Goal: Information Seeking & Learning: Learn about a topic

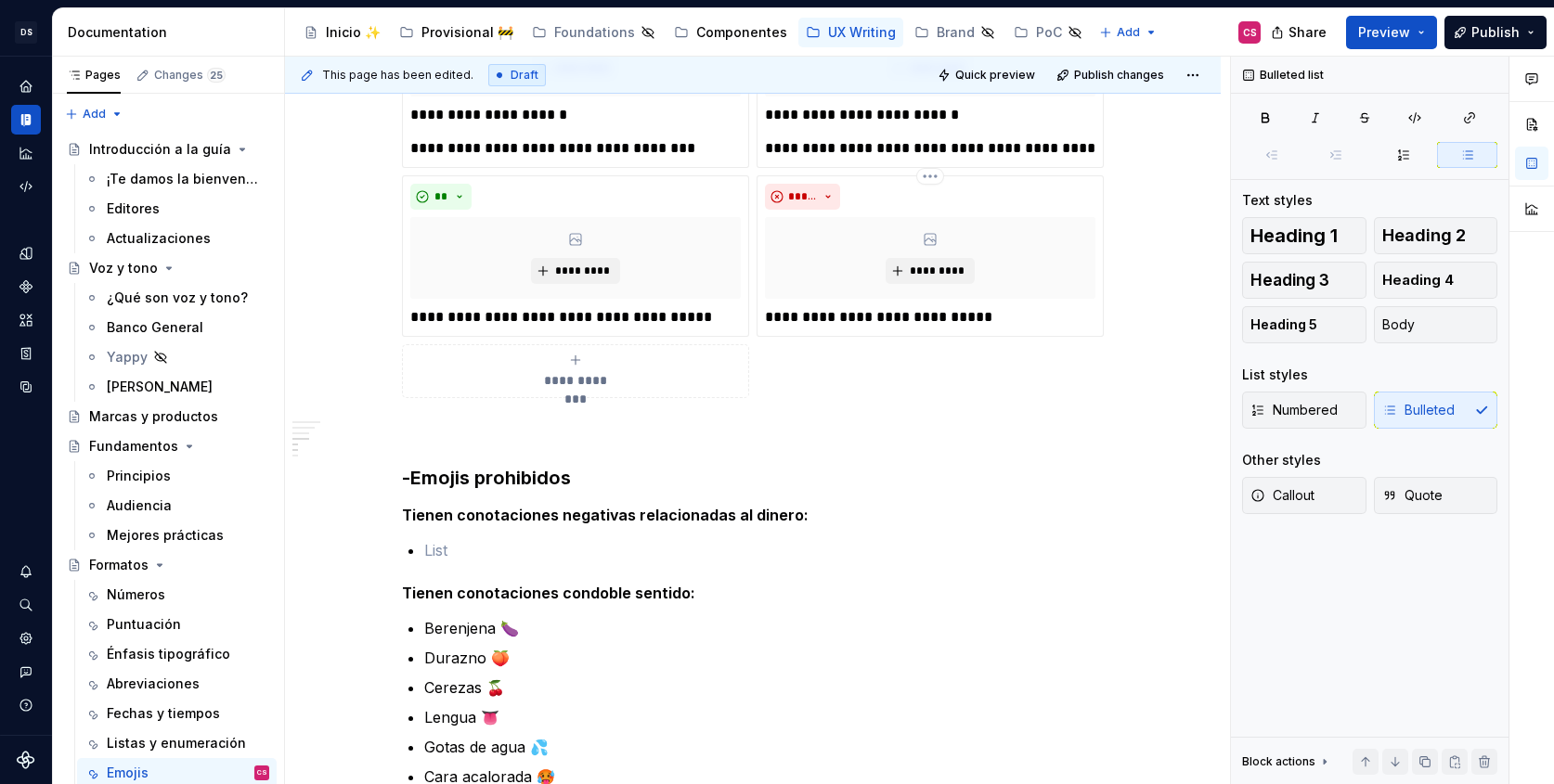
scroll to position [492, 0]
type textarea "*"
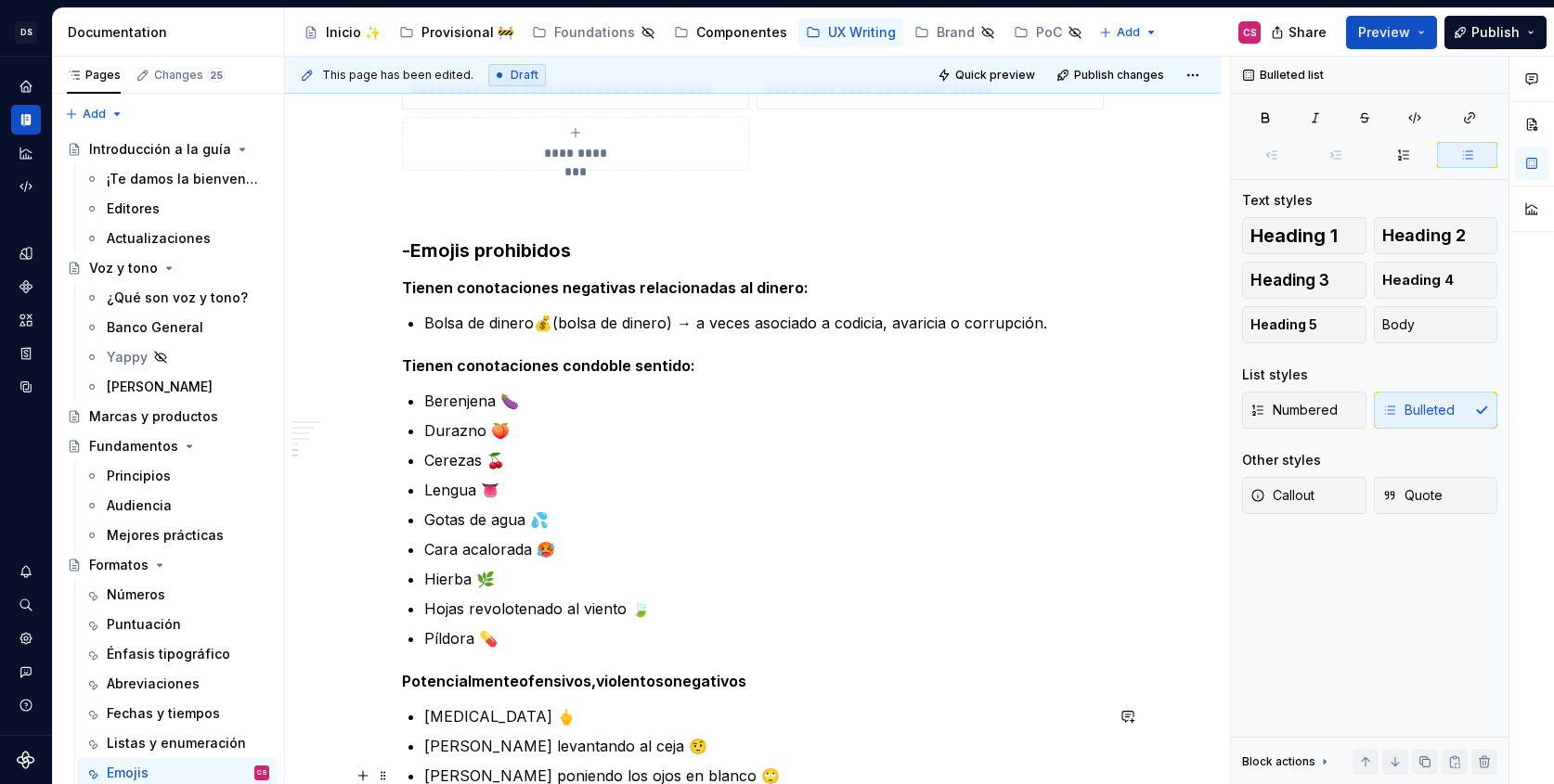
scroll to position [1432, 0]
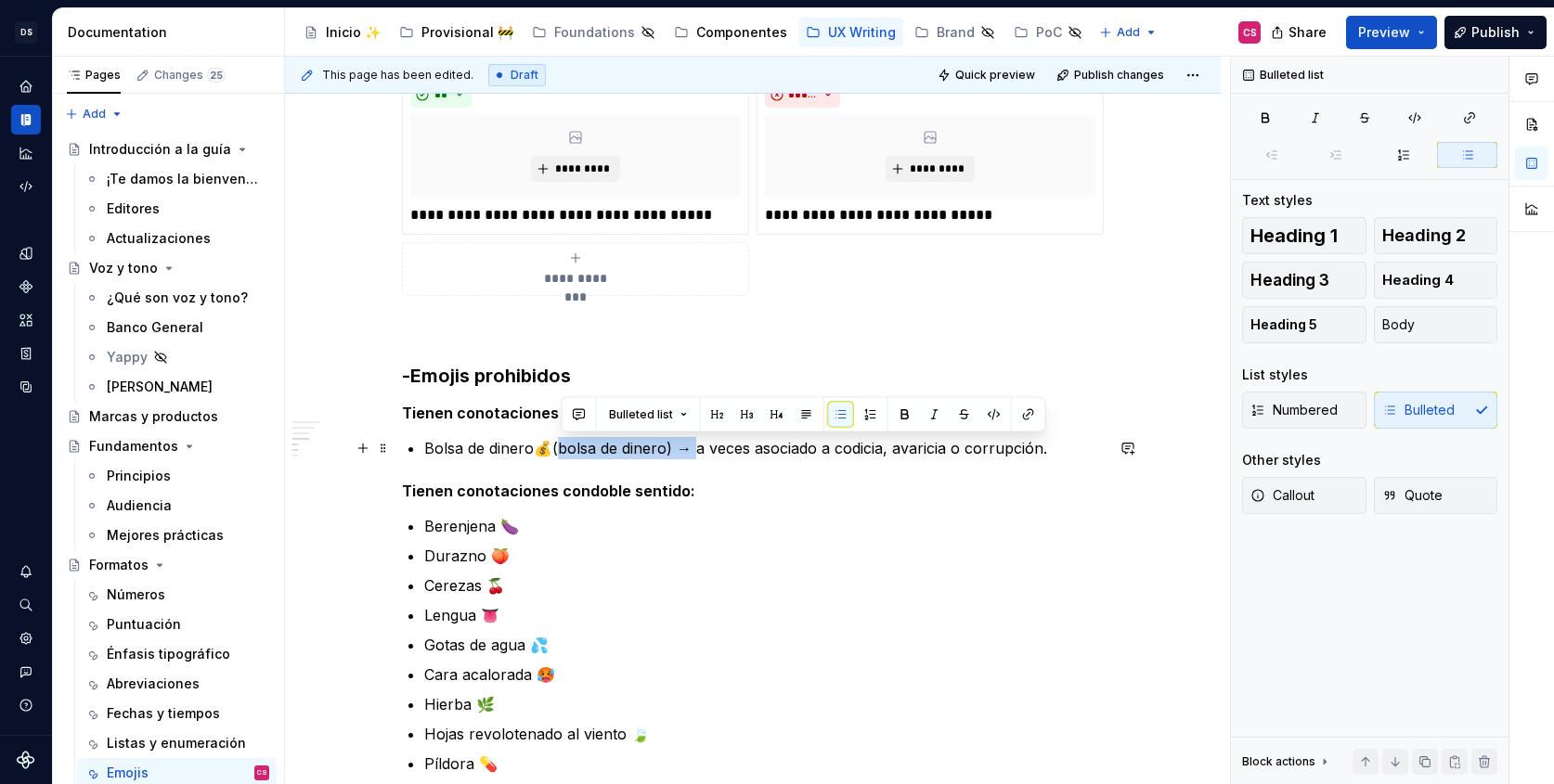
drag, startPoint x: 562, startPoint y: 449, endPoint x: 701, endPoint y: 445, distance: 139.1
click at [701, 445] on p "Bolsa de dinero 💰 (bolsa de dinero) → a veces asociado a codicia, avaricia o co…" at bounding box center [763, 448] width 679 height 22
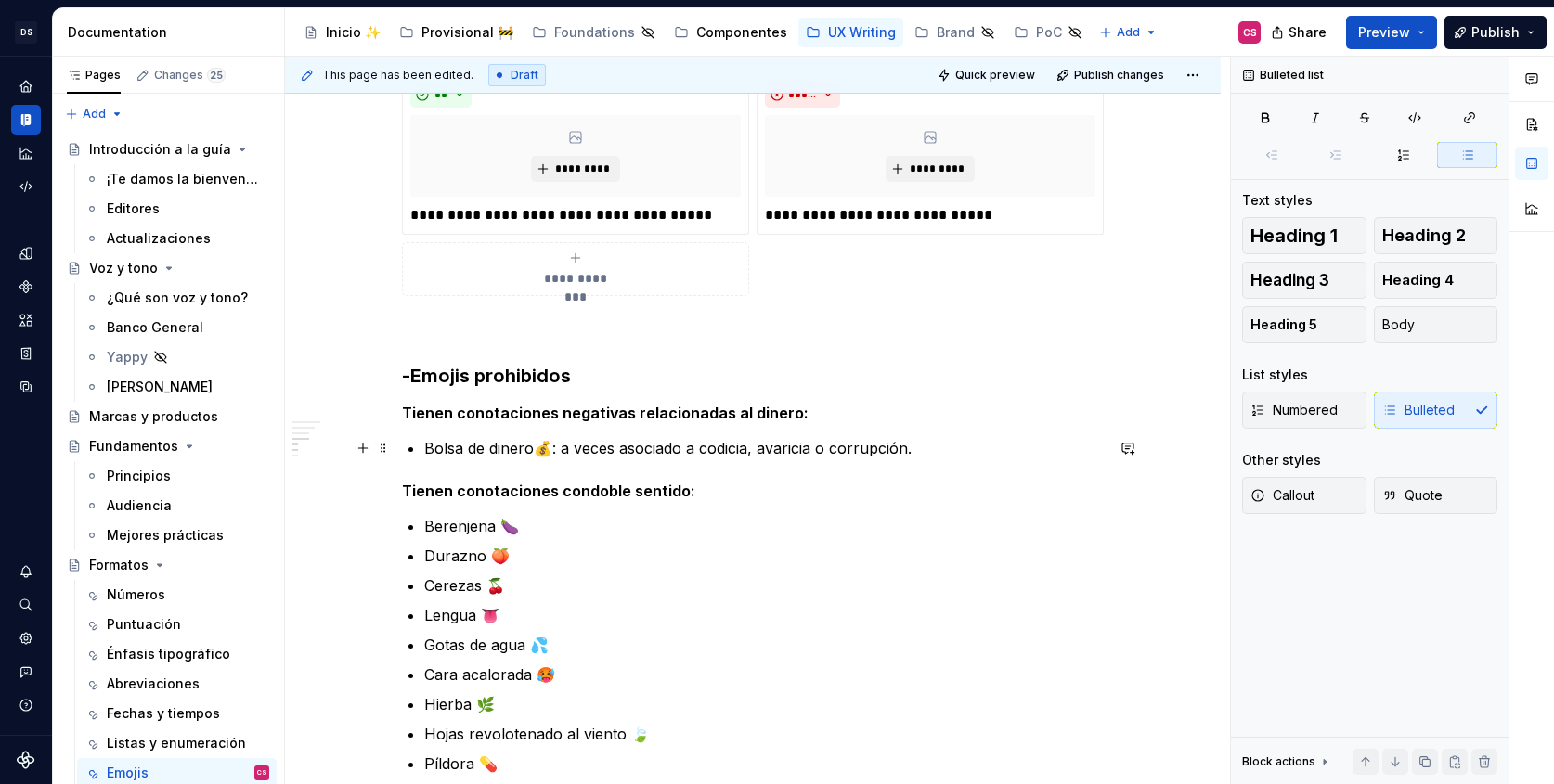
click at [572, 447] on p "Bolsa de dinero 💰 : a veces asociado a codicia, avaricia o corrupción." at bounding box center [763, 448] width 679 height 22
click at [564, 447] on p "Bolsa de dinero 💰 : a veces asociado a codicia, avaricia o corrupción." at bounding box center [763, 448] width 679 height 22
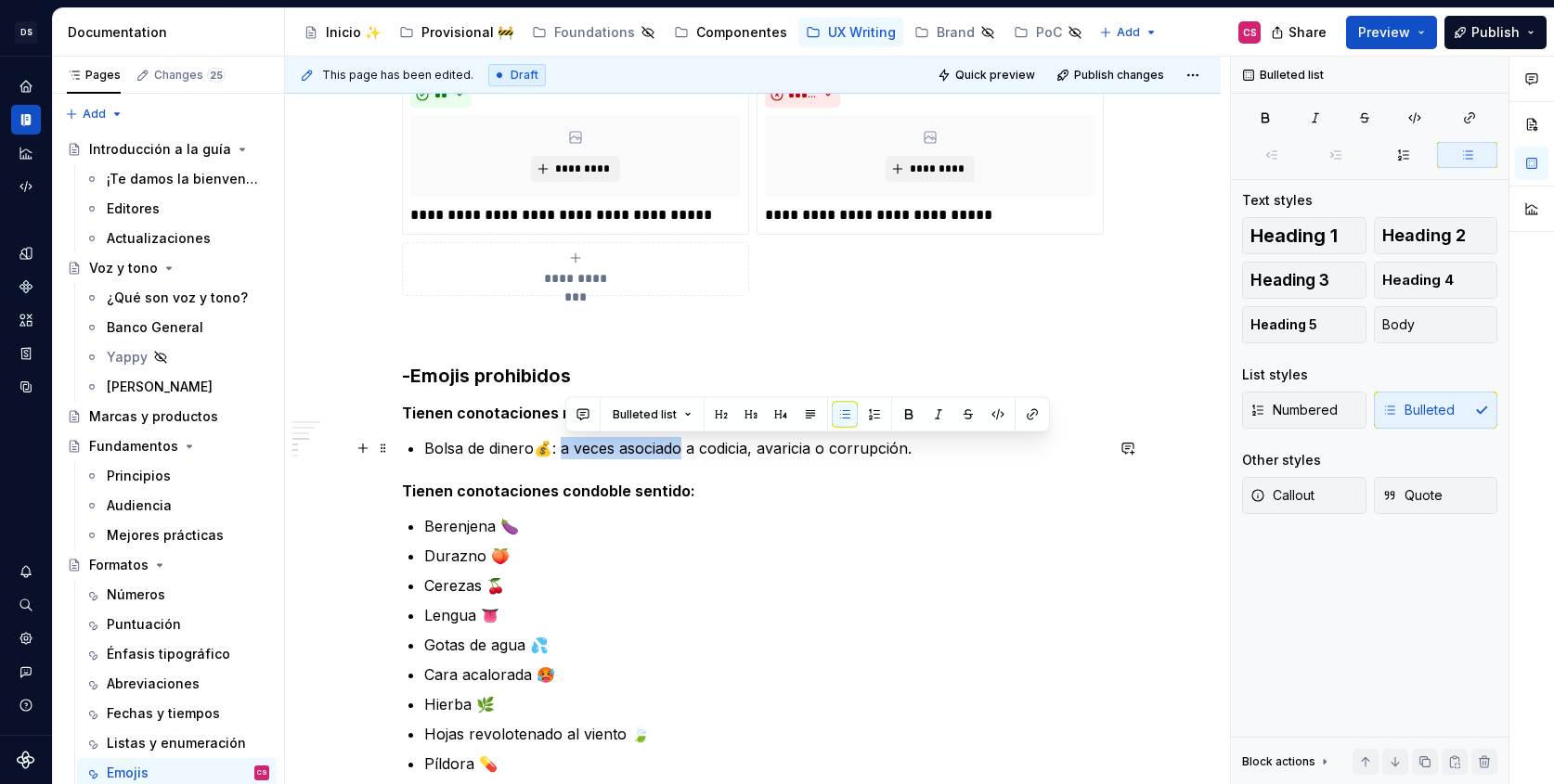
drag, startPoint x: 564, startPoint y: 447, endPoint x: 642, endPoint y: 449, distance: 78.0
click at [644, 448] on p "Bolsa de dinero 💰 : a veces asociado a codicia, avaricia o corrupción." at bounding box center [763, 448] width 679 height 22
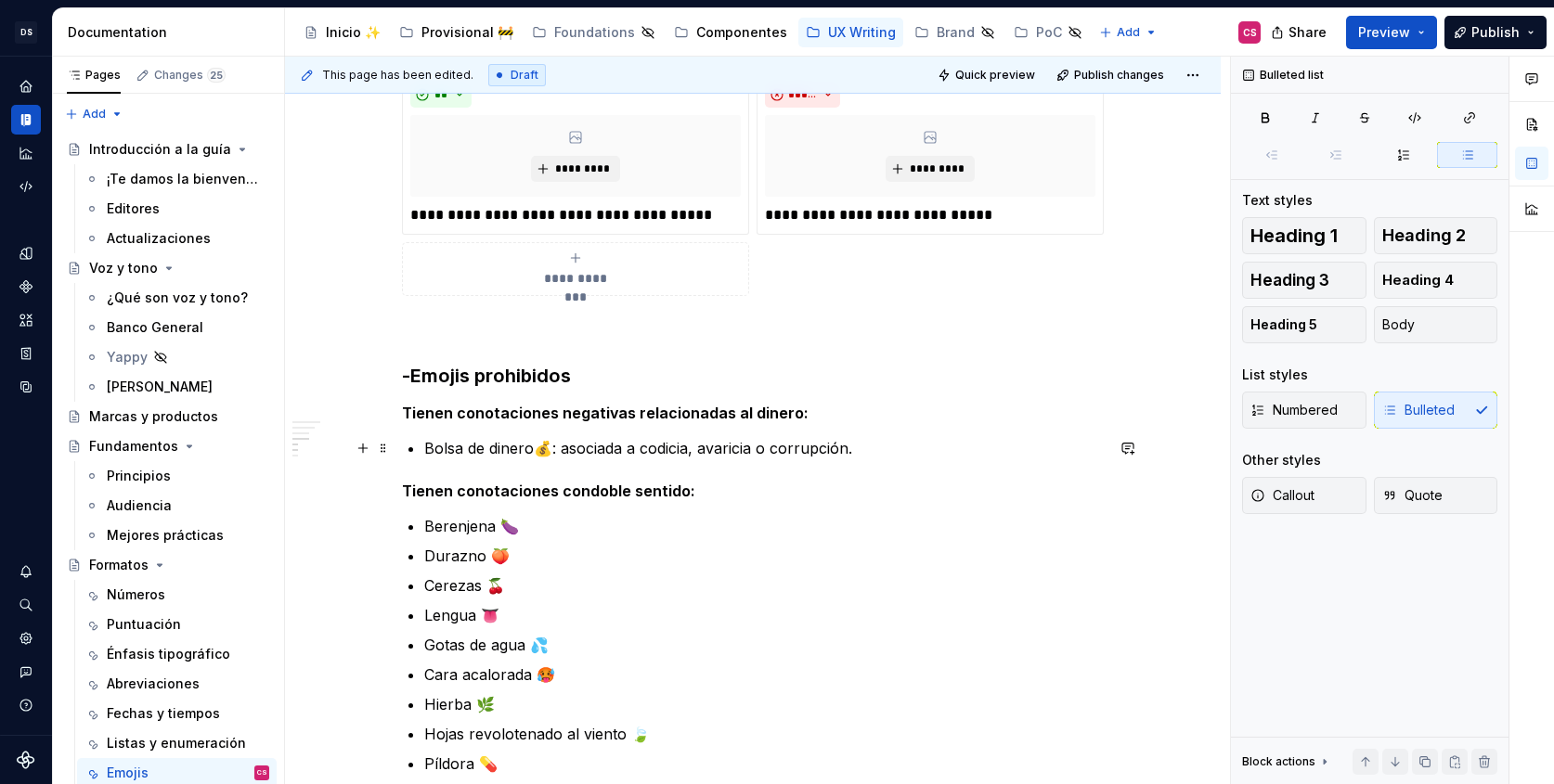
click at [874, 453] on p "Bolsa de dinero 💰 : asociada a codicia, avaricia o corrupción." at bounding box center [763, 448] width 679 height 22
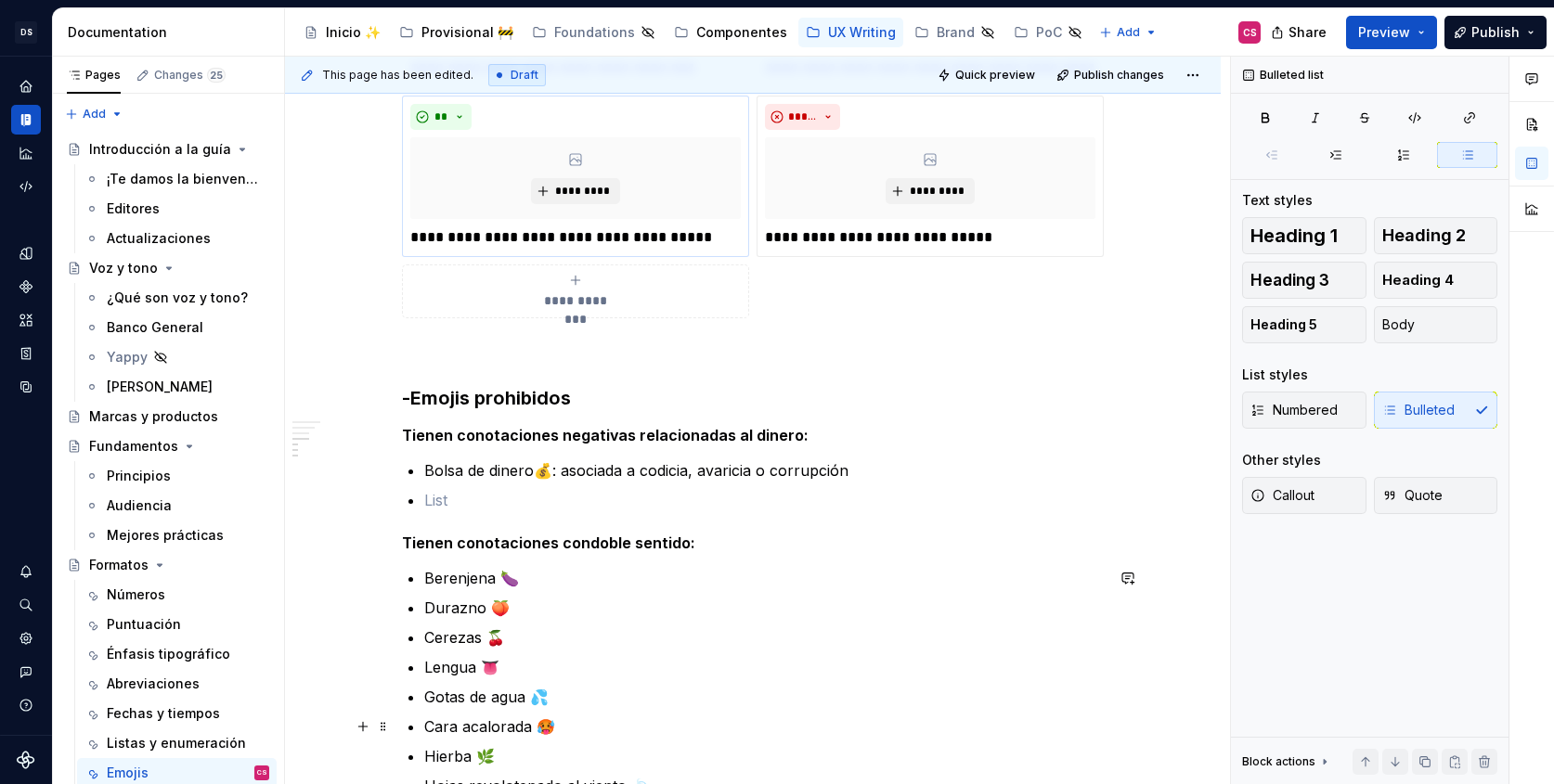
scroll to position [1493, 0]
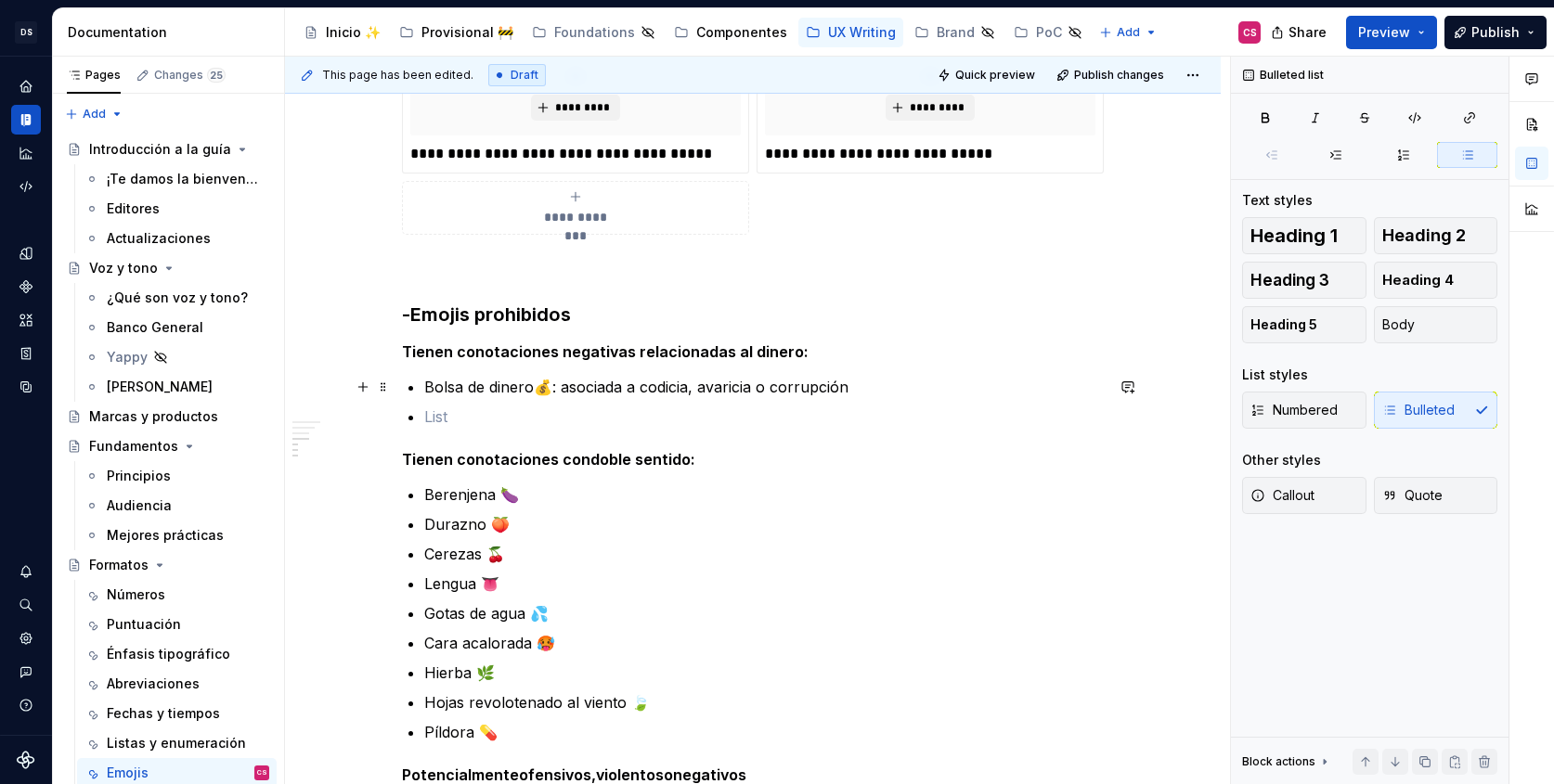
click at [569, 380] on p "Bolsa de dinero 💰 : asociada a codicia, avaricia o corrupción" at bounding box center [763, 387] width 679 height 22
click at [519, 405] on p at bounding box center [763, 416] width 679 height 22
click at [426, 383] on div "**********" at bounding box center [752, 103] width 701 height 2371
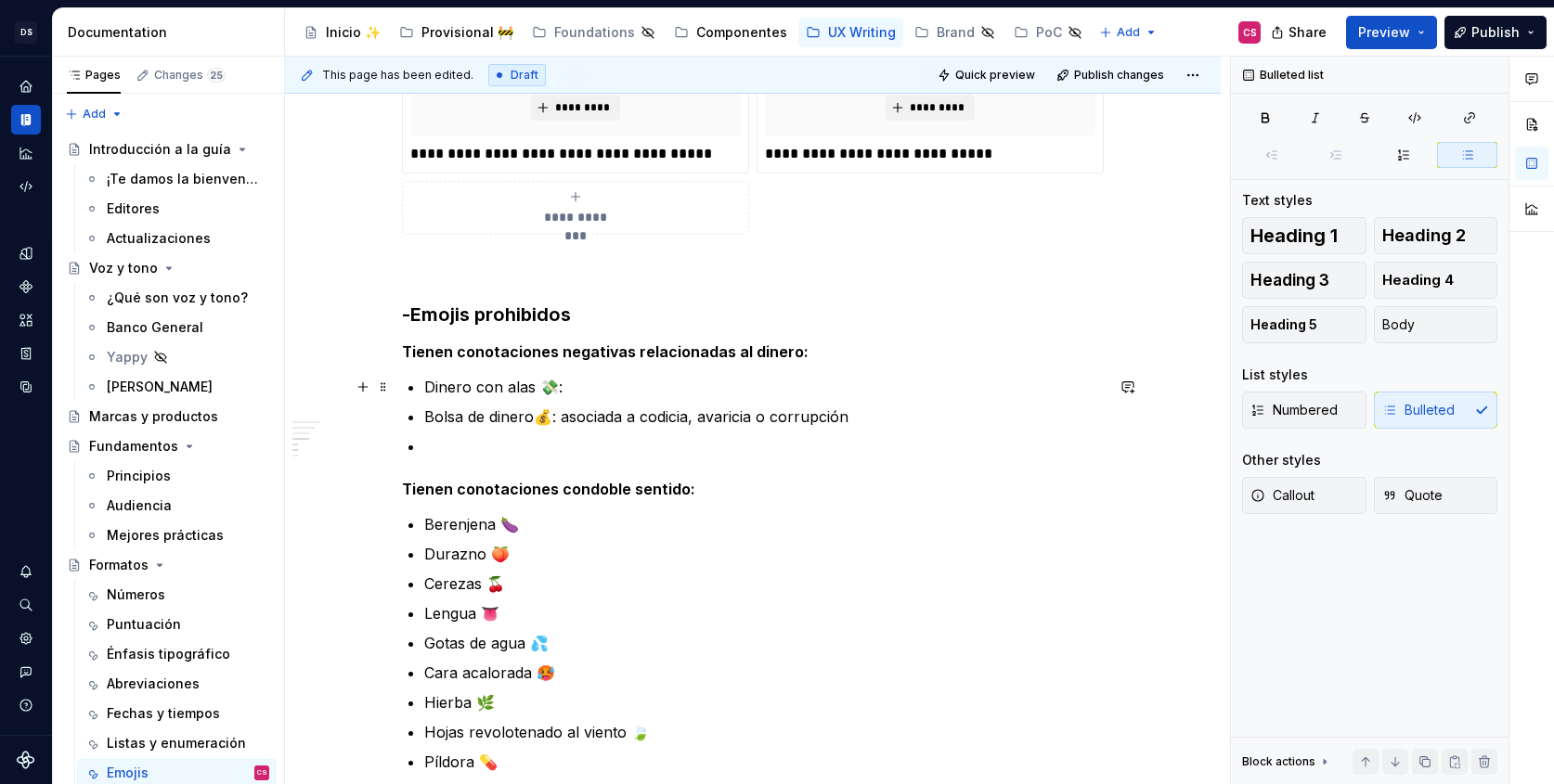
click at [574, 393] on p "Dinero con alas 💸:" at bounding box center [763, 387] width 679 height 22
click at [565, 387] on p "Dinero con alas 💸: dinero que se va, pérdida, gasto excesivo" at bounding box center [763, 387] width 679 height 22
click at [750, 390] on p "Dinero con alas 💸: dinero que se va, pérdida, gasto excesivo" at bounding box center [763, 387] width 679 height 22
click at [705, 438] on p at bounding box center [763, 446] width 679 height 22
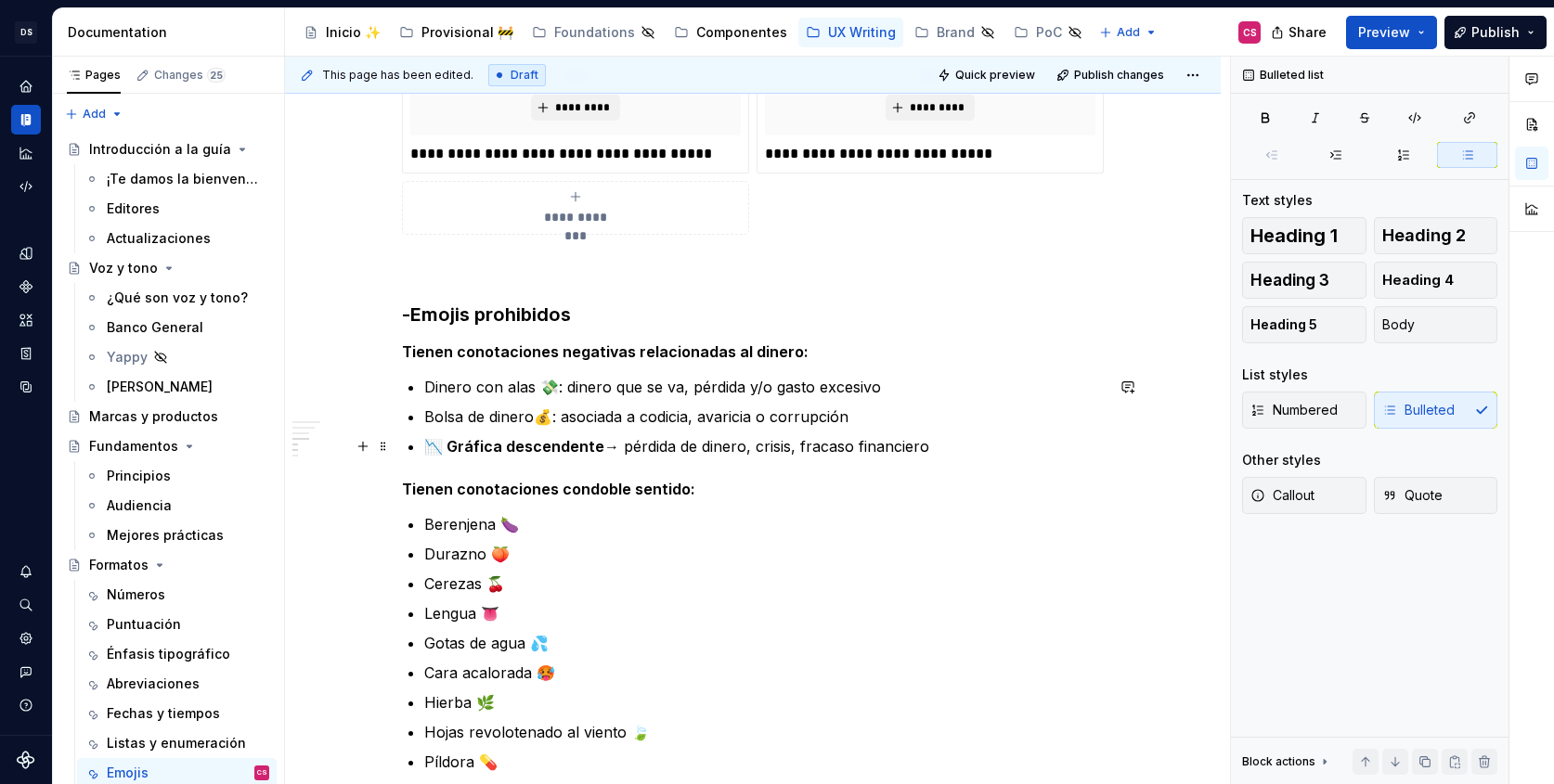
click at [461, 443] on strong "📉 Gráfica descendente" at bounding box center [513, 446] width 180 height 19
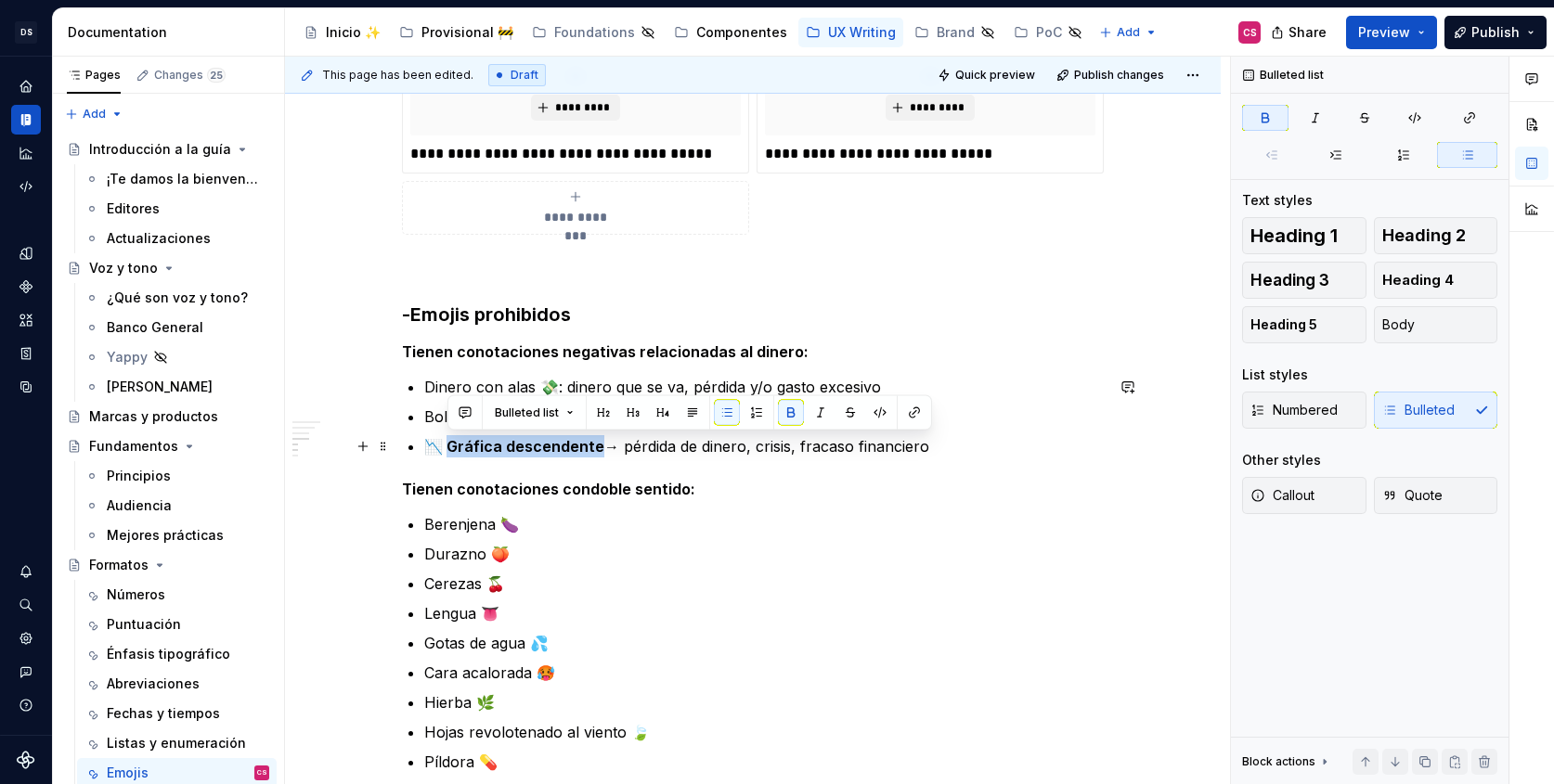
drag, startPoint x: 461, startPoint y: 443, endPoint x: 558, endPoint y: 447, distance: 97.1
click at [558, 447] on strong "📉 Gráfica descendente" at bounding box center [513, 446] width 180 height 19
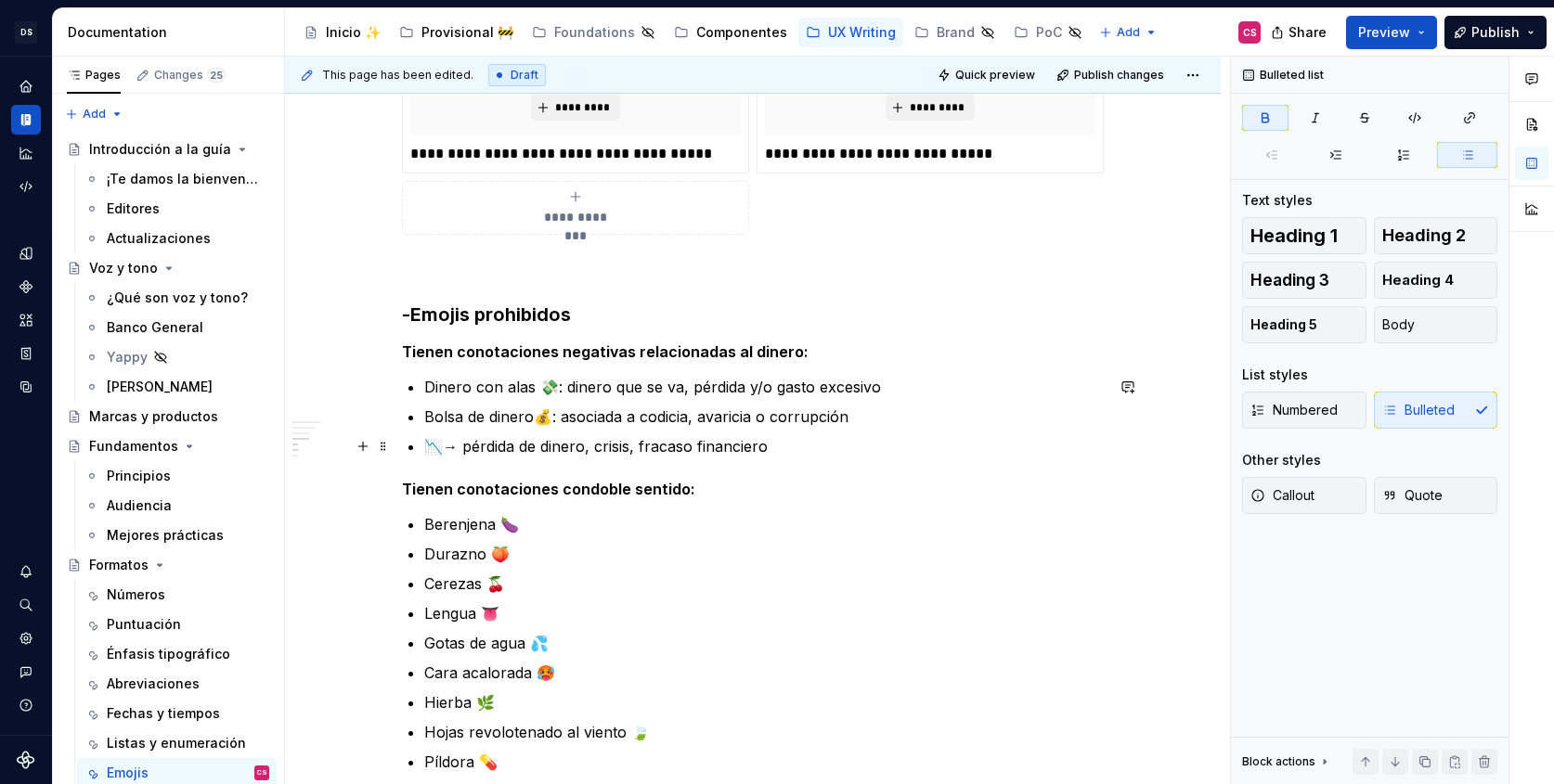
click at [429, 443] on strong "📉" at bounding box center [433, 446] width 19 height 19
click at [598, 440] on p "Gráfica descendente 📉 → pérdida de dinero, crisis, fracaso financiero" at bounding box center [763, 446] width 679 height 22
click at [622, 446] on p "Gráfica descendente 📉: → pérdida de dinero, crisis, fracaso financiero" at bounding box center [763, 446] width 679 height 22
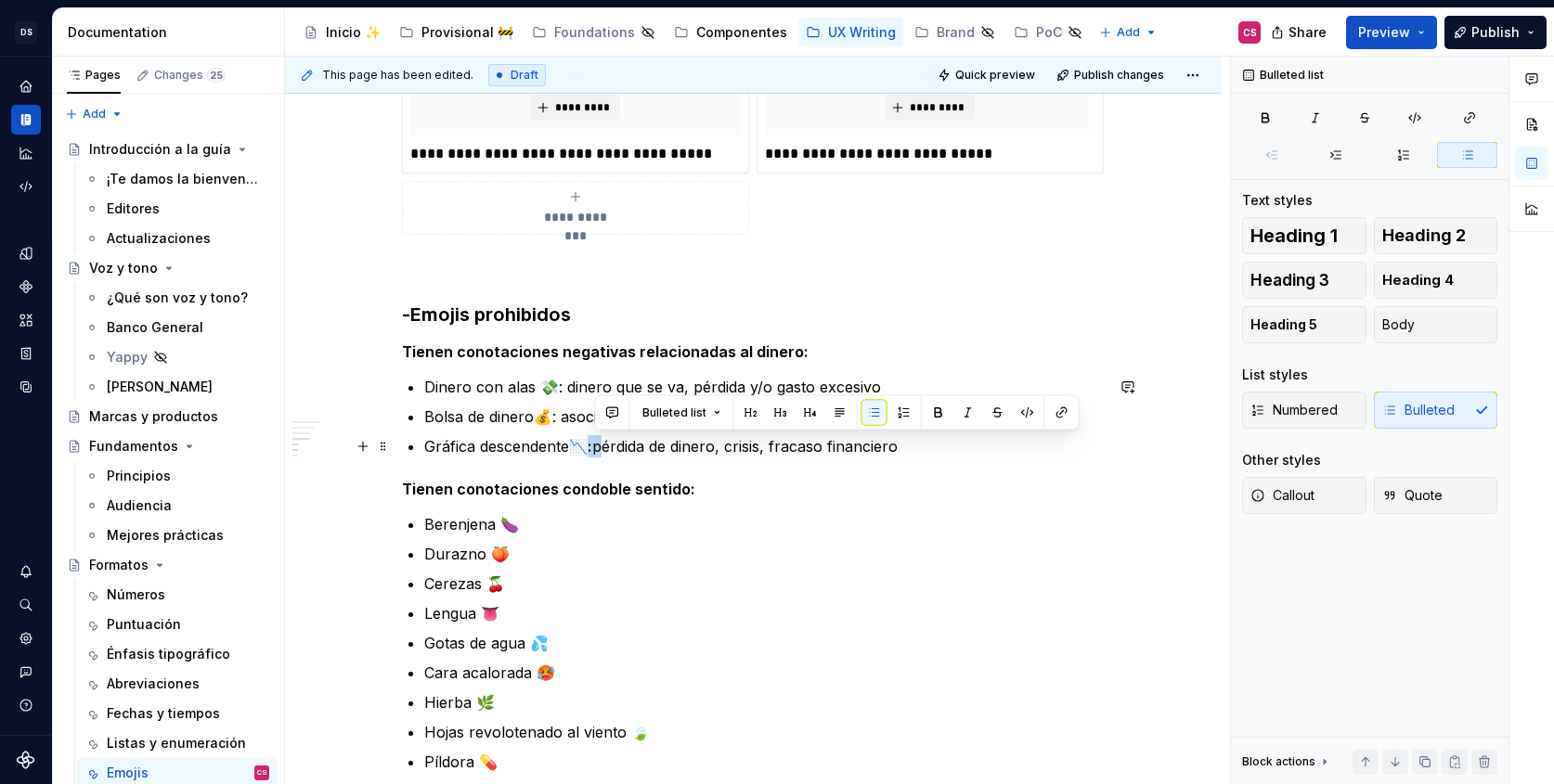
drag, startPoint x: 592, startPoint y: 444, endPoint x: 602, endPoint y: 444, distance: 10.0
click at [602, 444] on p "Gráfica descendente 📉: pérdida de dinero, crisis, fracaso financiero" at bounding box center [763, 446] width 679 height 22
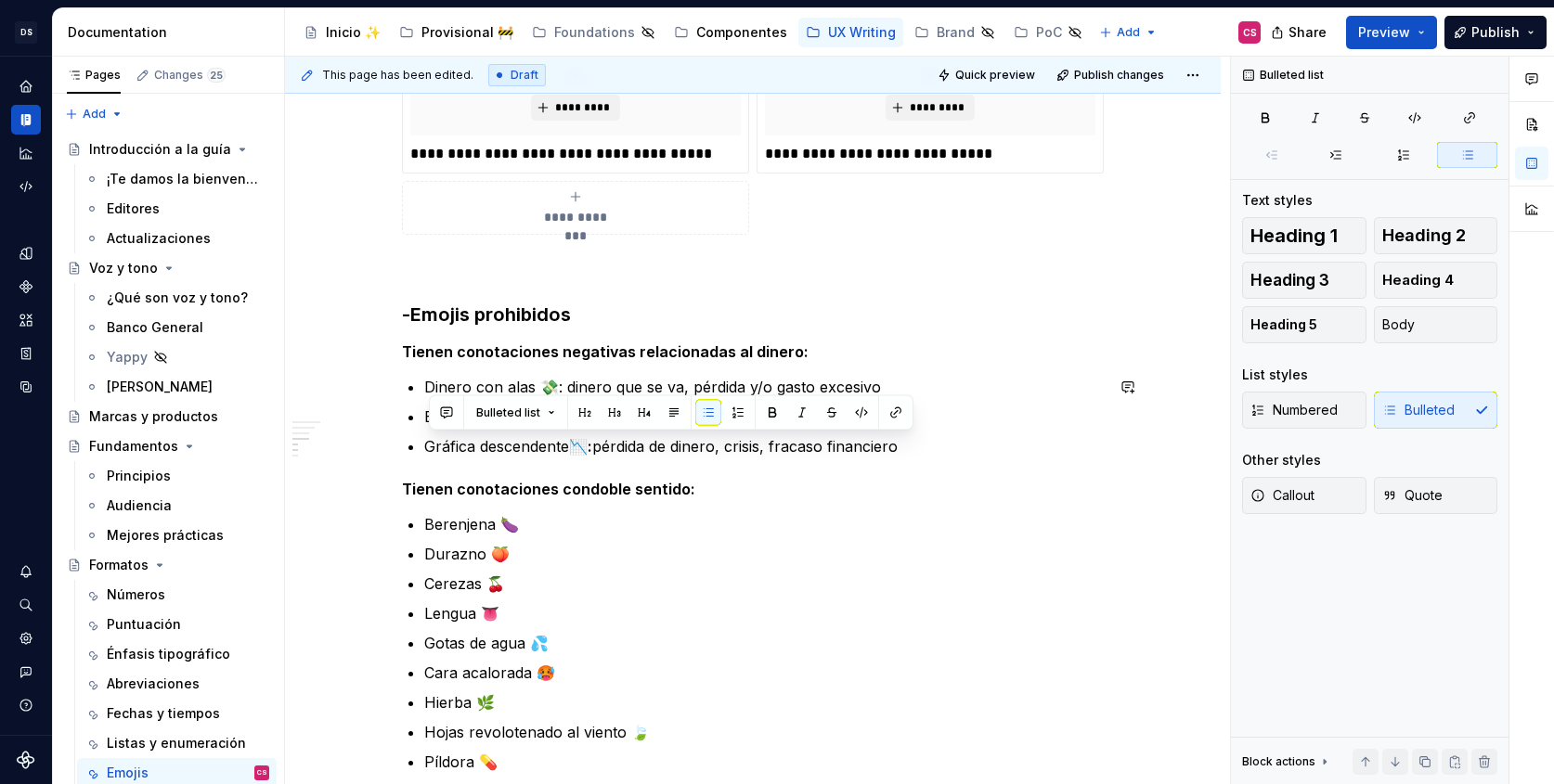
click at [831, 471] on div "**********" at bounding box center [752, 118] width 701 height 2400
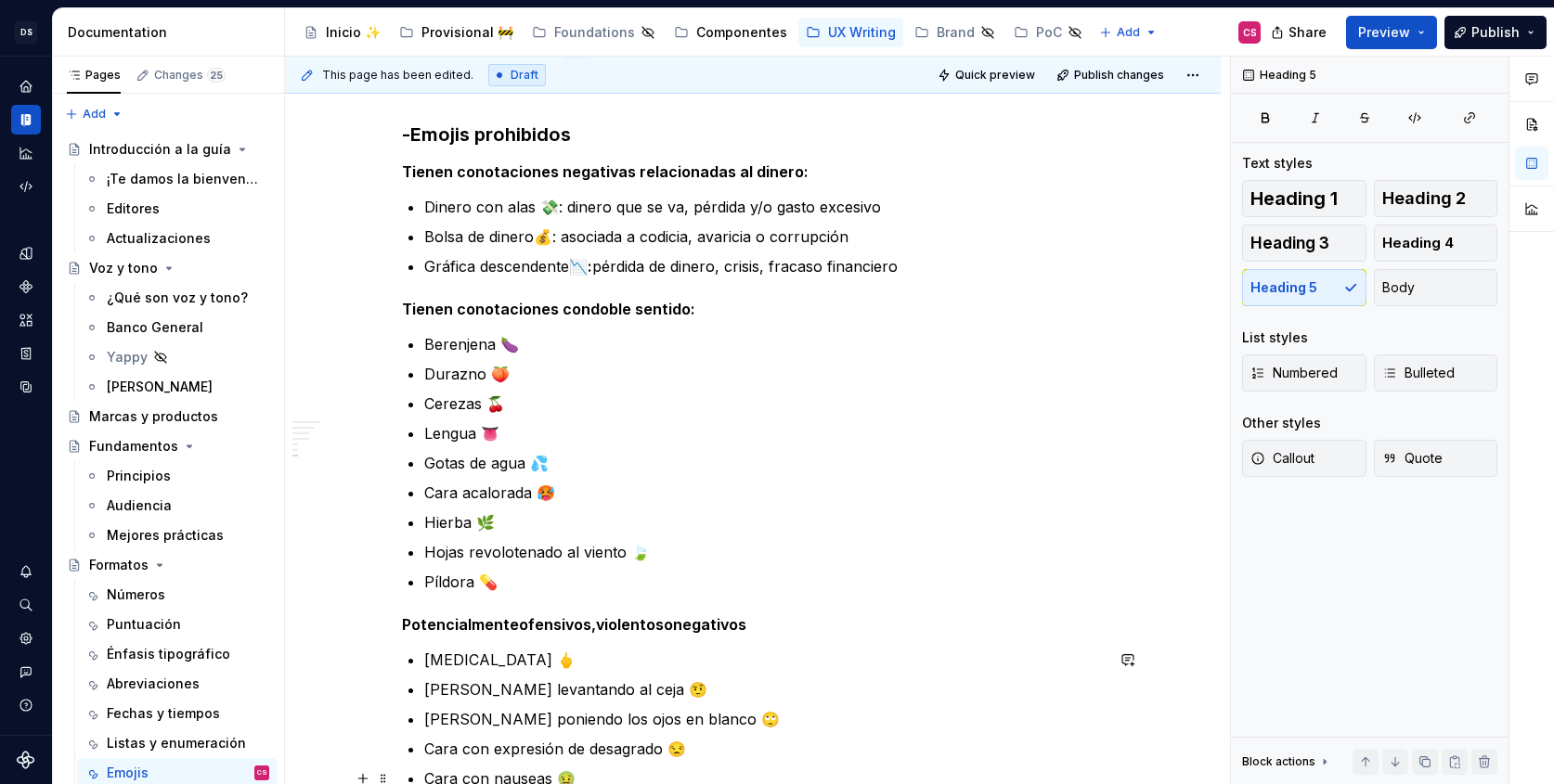
scroll to position [1639, 0]
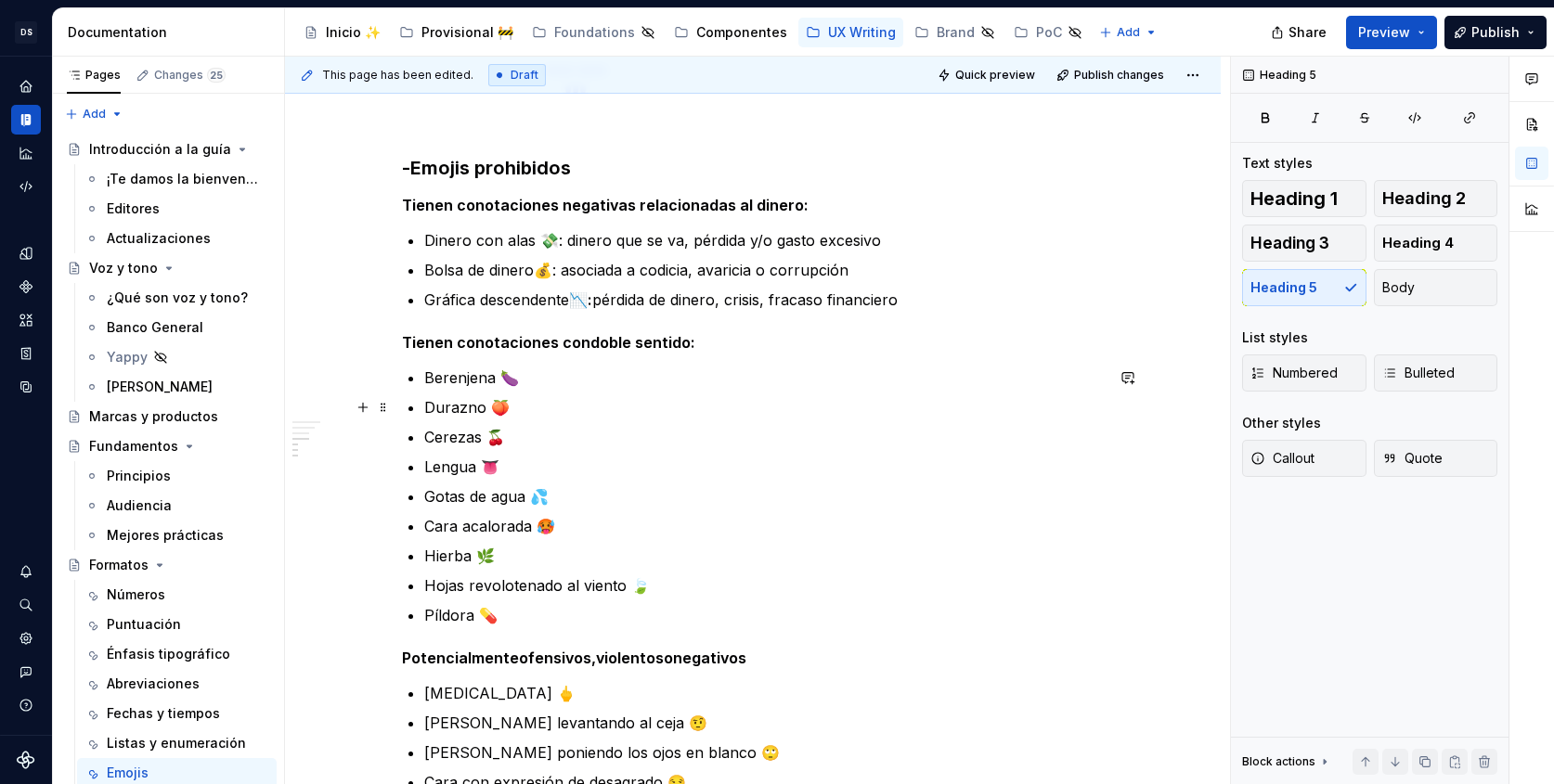
type textarea "*"
